Goal: Book appointment/travel/reservation

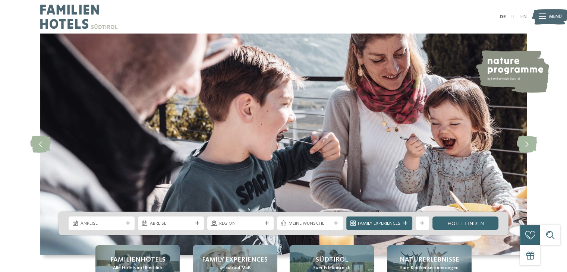
click at [513, 19] on link "IT" at bounding box center [513, 16] width 4 height 5
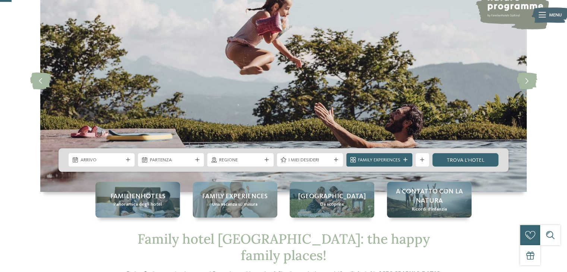
scroll to position [108, 0]
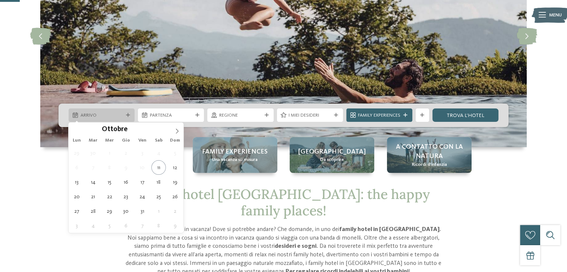
click at [109, 115] on span "Arrivo" at bounding box center [102, 115] width 43 height 7
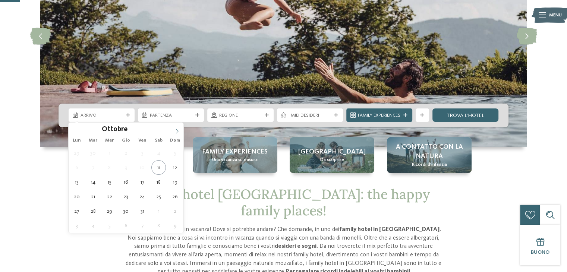
click at [175, 129] on icon at bounding box center [177, 131] width 5 height 5
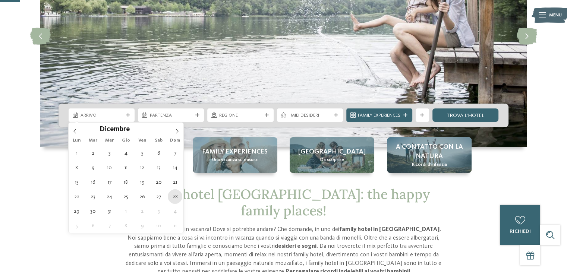
type div "[DATE]"
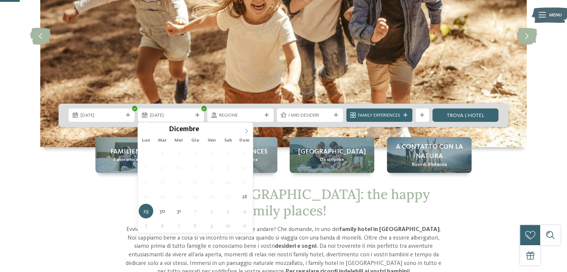
type input "****"
click at [248, 131] on icon at bounding box center [246, 131] width 5 height 5
type div "02.01.2026"
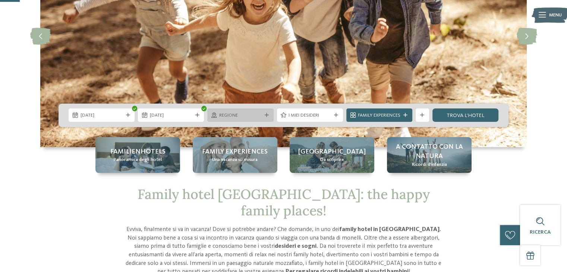
click at [250, 114] on span "Regione" at bounding box center [240, 115] width 43 height 7
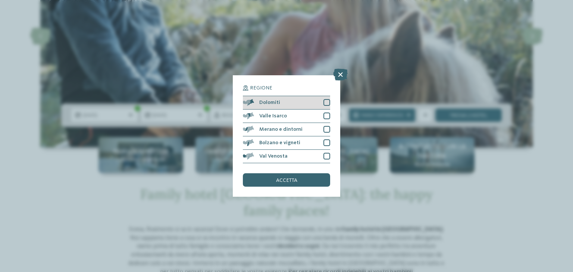
click at [328, 102] on div at bounding box center [326, 102] width 7 height 7
click at [329, 116] on div at bounding box center [326, 116] width 7 height 7
click at [329, 116] on icon at bounding box center [327, 116] width 4 height 4
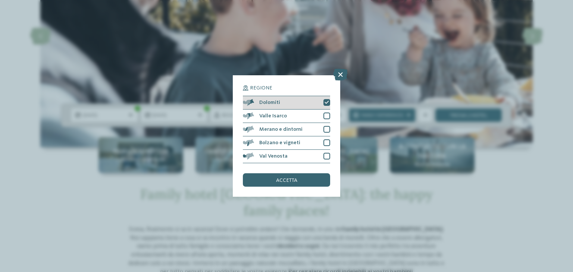
click at [328, 98] on div "Dolomiti" at bounding box center [286, 102] width 87 height 13
click at [338, 75] on icon at bounding box center [340, 75] width 15 height 12
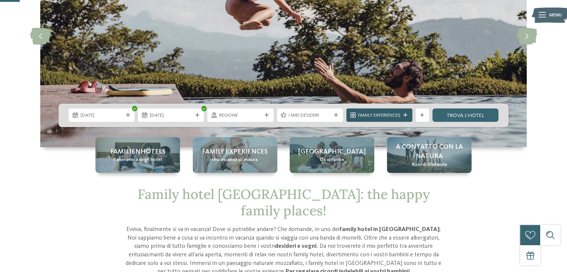
click at [362, 115] on span "Family Experiences" at bounding box center [379, 115] width 43 height 7
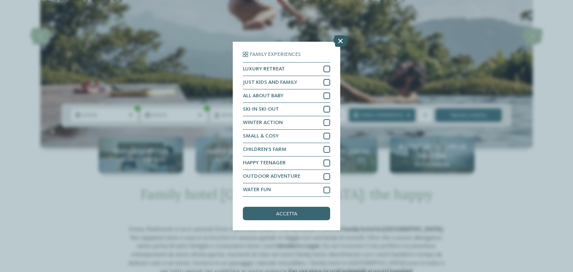
click at [336, 44] on icon at bounding box center [340, 41] width 15 height 12
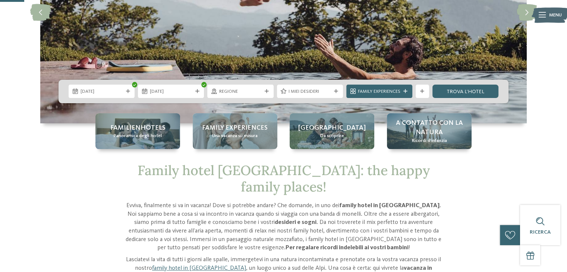
scroll to position [132, 0]
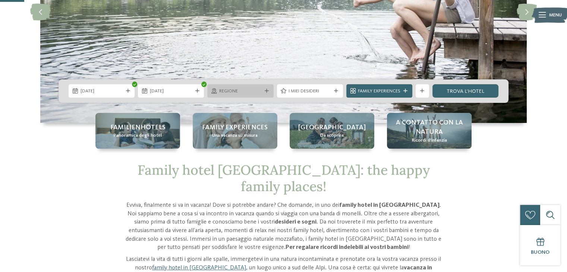
click at [255, 93] on span "Regione" at bounding box center [240, 91] width 43 height 7
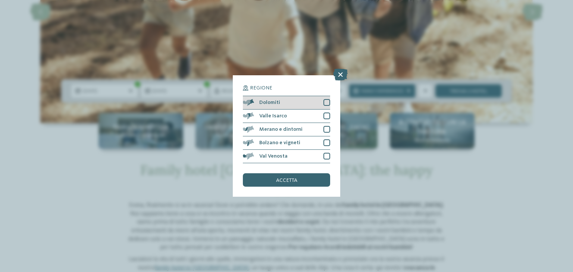
click at [323, 103] on div "Dolomiti" at bounding box center [286, 102] width 87 height 13
click at [325, 116] on div at bounding box center [326, 116] width 7 height 7
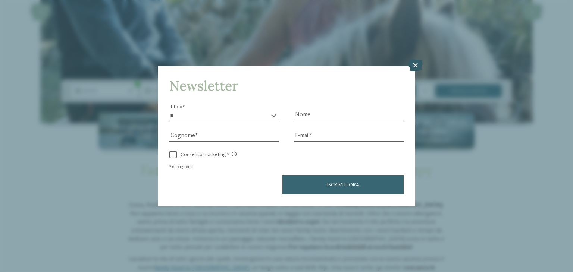
click at [416, 64] on icon at bounding box center [415, 66] width 15 height 12
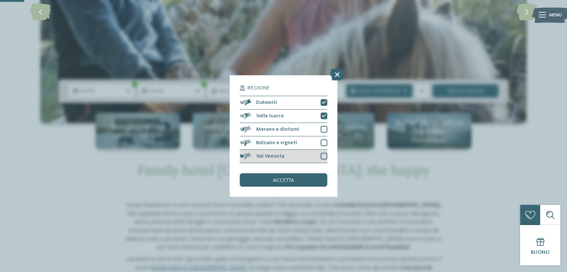
click at [323, 157] on div at bounding box center [324, 156] width 7 height 7
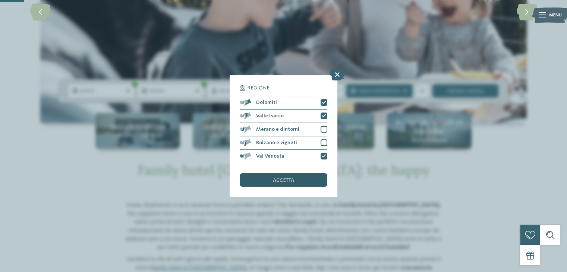
click at [297, 178] on div "accetta" at bounding box center [283, 179] width 87 height 13
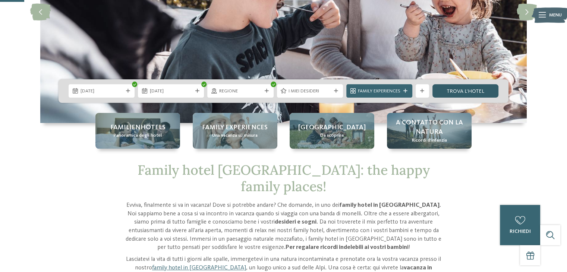
click at [471, 88] on link "trova l’hotel" at bounding box center [466, 90] width 66 height 13
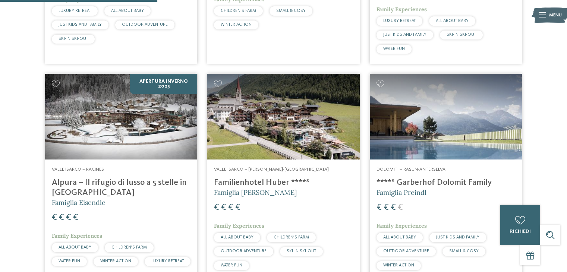
scroll to position [416, 0]
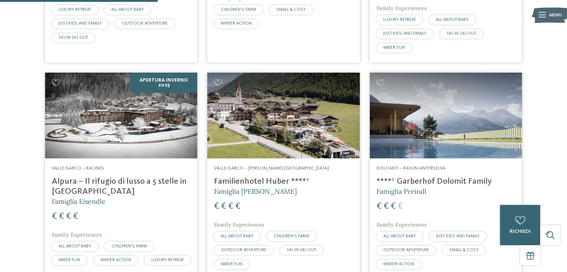
click at [471, 88] on img at bounding box center [446, 116] width 152 height 86
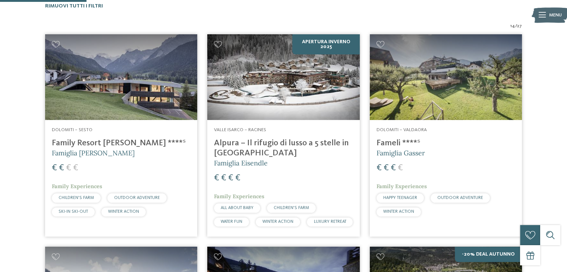
scroll to position [228, 0]
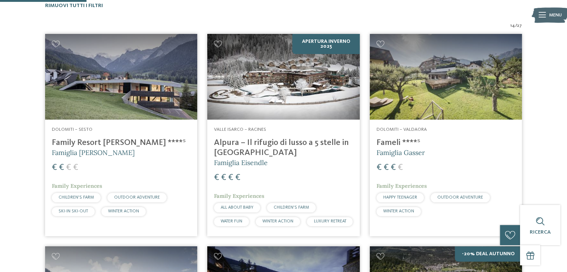
click at [144, 90] on img at bounding box center [121, 77] width 152 height 86
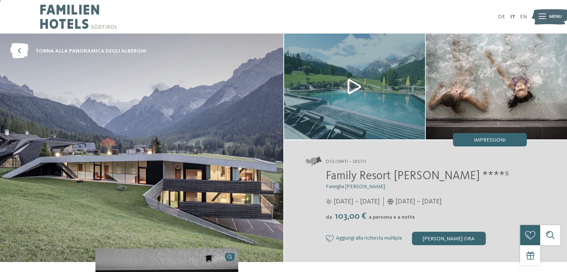
scroll to position [1, 0]
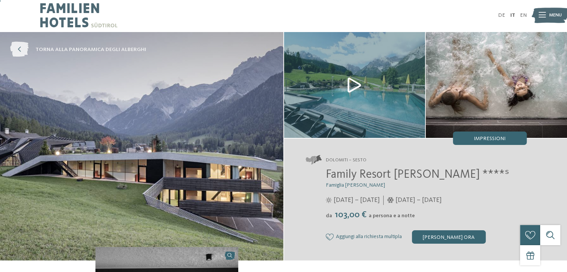
click at [10, 48] on icon at bounding box center [19, 49] width 19 height 15
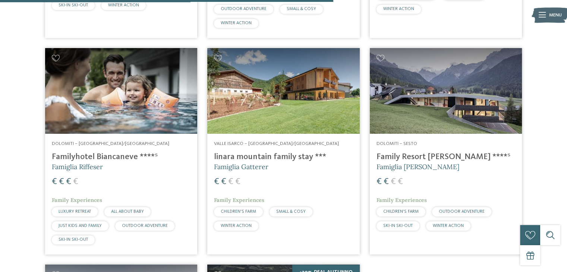
scroll to position [875, 0]
click at [134, 133] on img at bounding box center [121, 91] width 152 height 86
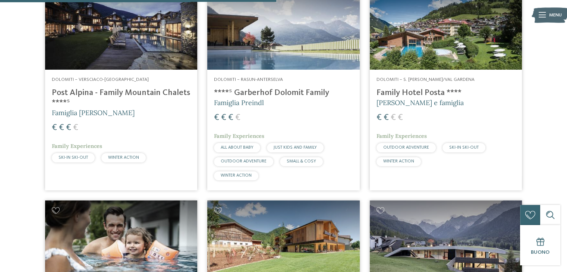
scroll to position [711, 0]
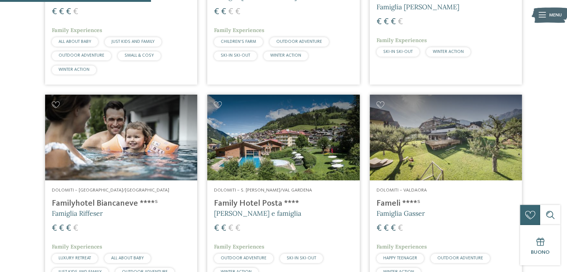
scroll to position [422, 0]
